Goal: Task Accomplishment & Management: Manage account settings

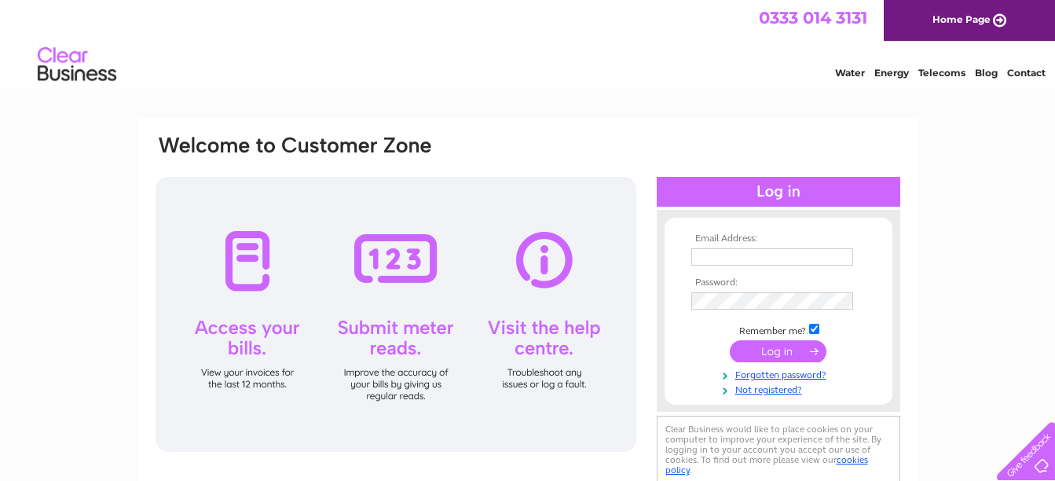
type input "[EMAIL_ADDRESS][DOMAIN_NAME]"
click at [768, 346] on input "submit" at bounding box center [778, 351] width 97 height 22
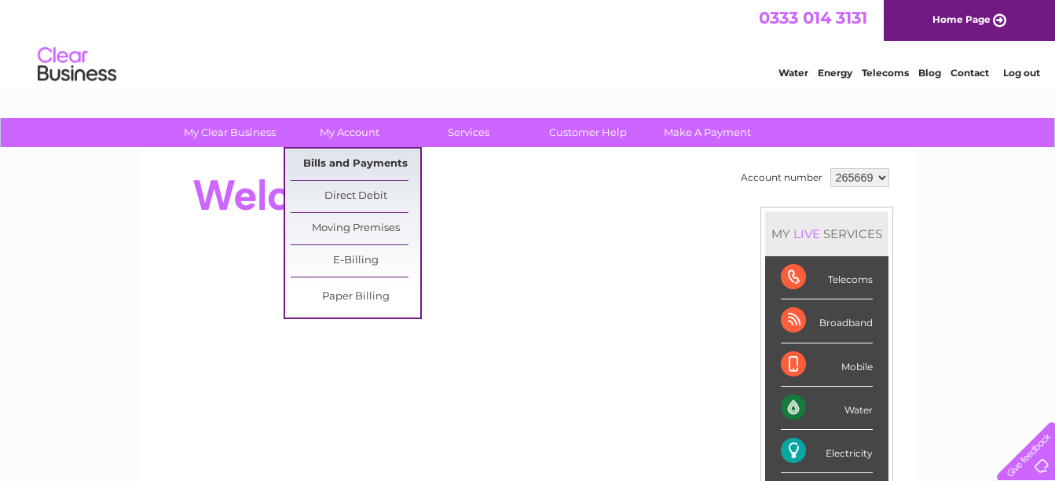
click at [375, 158] on link "Bills and Payments" at bounding box center [356, 163] width 130 height 31
click at [375, 165] on link "Bills and Payments" at bounding box center [356, 163] width 130 height 31
click at [397, 165] on link "Bills and Payments" at bounding box center [356, 163] width 130 height 31
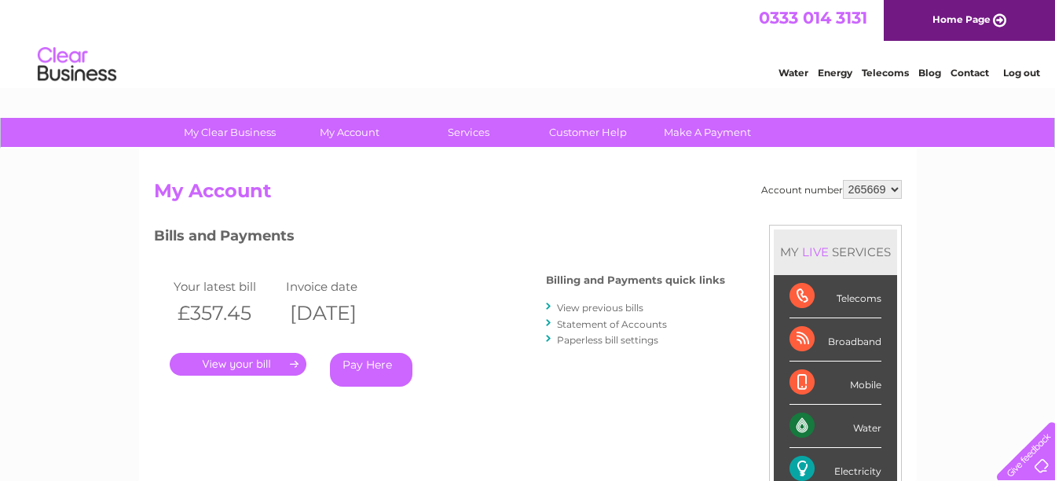
click at [810, 467] on div "Electricity" at bounding box center [835, 469] width 92 height 43
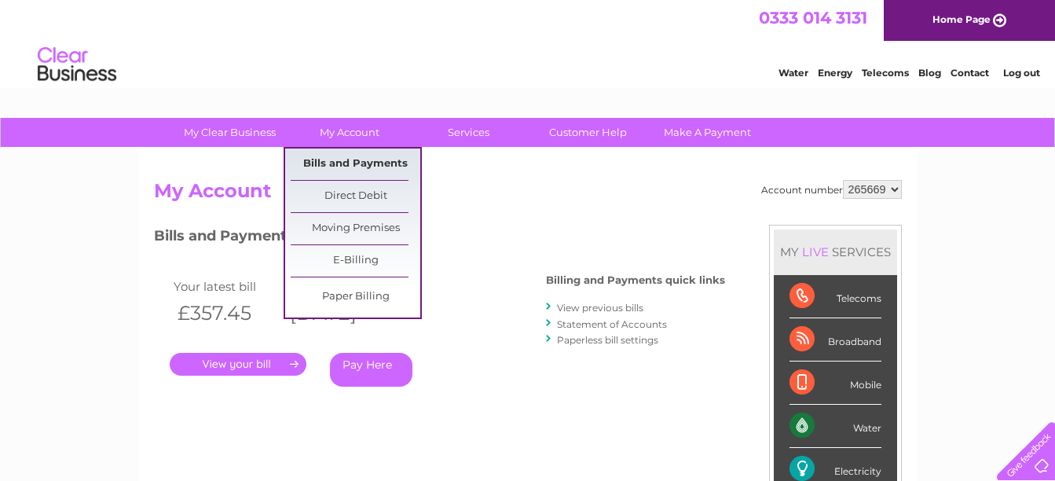
click at [339, 163] on link "Bills and Payments" at bounding box center [356, 163] width 130 height 31
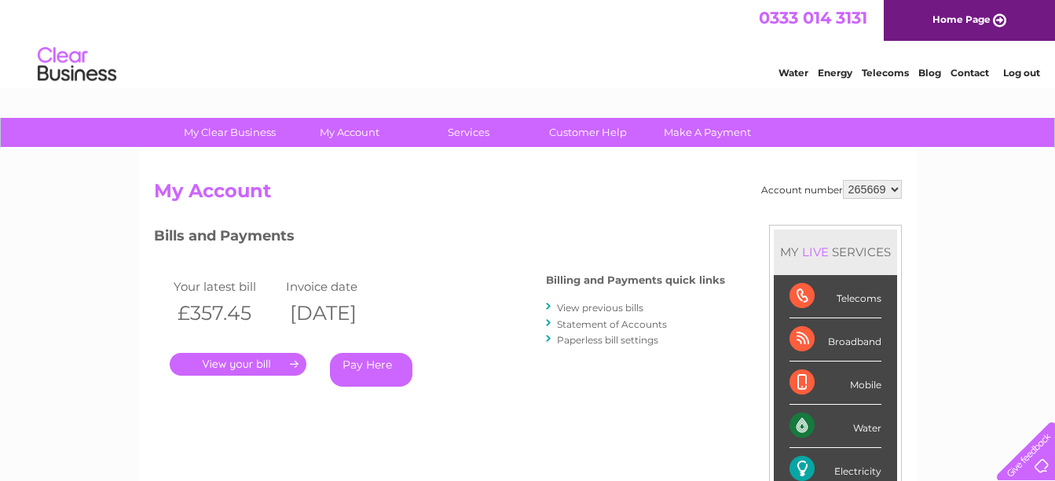
click at [295, 364] on link "." at bounding box center [238, 364] width 137 height 23
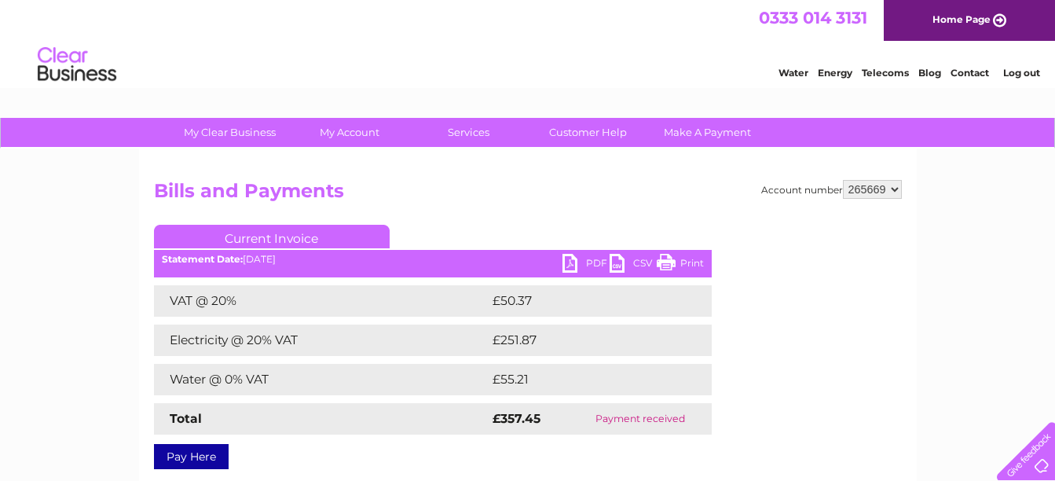
click at [894, 192] on select "265669" at bounding box center [872, 189] width 59 height 19
click at [818, 207] on h2 "Bills and Payments" at bounding box center [528, 195] width 748 height 30
click at [594, 264] on link "PDF" at bounding box center [585, 265] width 47 height 23
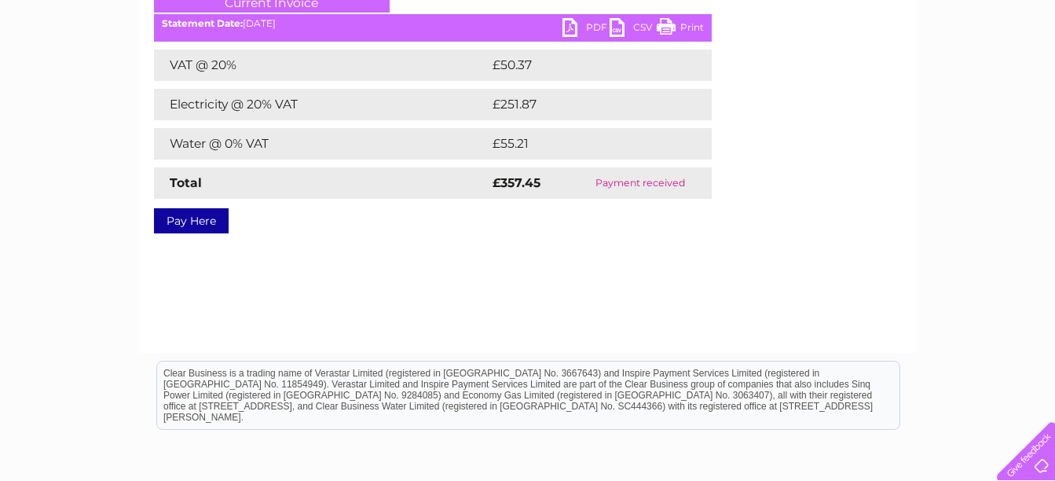
scroll to position [314, 0]
